Goal: Task Accomplishment & Management: Manage account settings

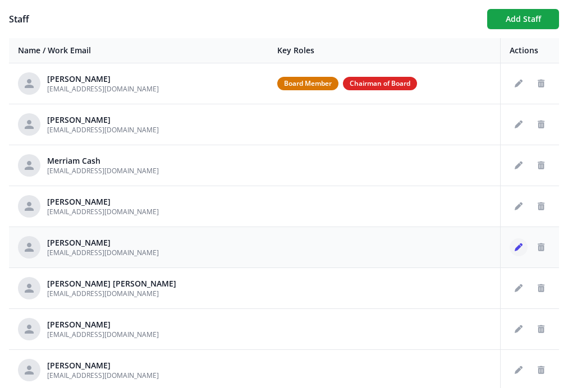
click at [519, 249] on icon "Edit staff" at bounding box center [518, 247] width 8 height 8
type input "[PERSON_NAME]"
type input "[EMAIL_ADDRESS][DOMAIN_NAME]"
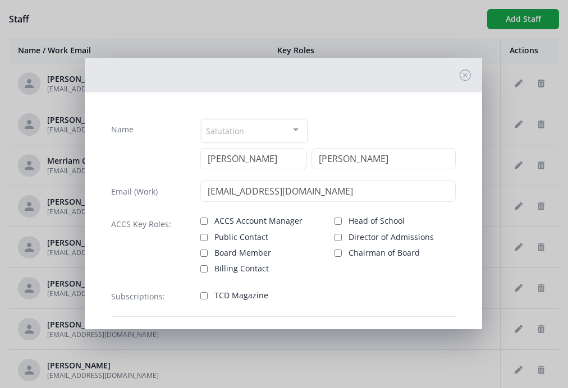
click at [207, 218] on label "ACCS Account Manager" at bounding box center [260, 219] width 121 height 13
click at [207, 218] on input "ACCS Account Manager" at bounding box center [203, 221] width 7 height 7
checkbox input "true"
click at [342, 220] on label "Head of School" at bounding box center [394, 219] width 121 height 13
click at [342, 220] on input "Head of School" at bounding box center [337, 221] width 7 height 7
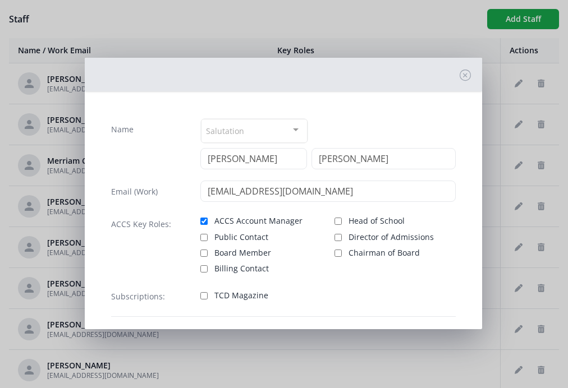
checkbox input "true"
click at [198, 272] on div "ACCS Key Roles: ACCS Account Manager Public Contact Board Member Billing Contac…" at bounding box center [283, 243] width 344 height 61
click at [205, 269] on input "Billing Contact" at bounding box center [203, 268] width 7 height 7
checkbox input "true"
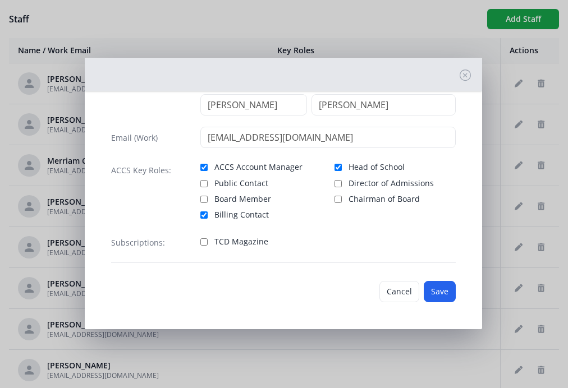
click at [457, 295] on div "Cancel Save" at bounding box center [283, 291] width 362 height 39
click at [436, 293] on button "Save" at bounding box center [440, 291] width 32 height 21
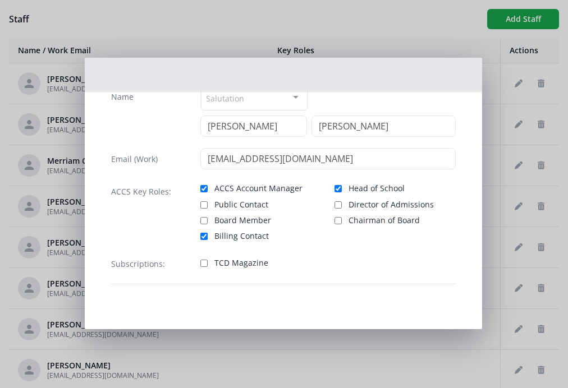
scroll to position [33, 0]
